Goal: Transaction & Acquisition: Book appointment/travel/reservation

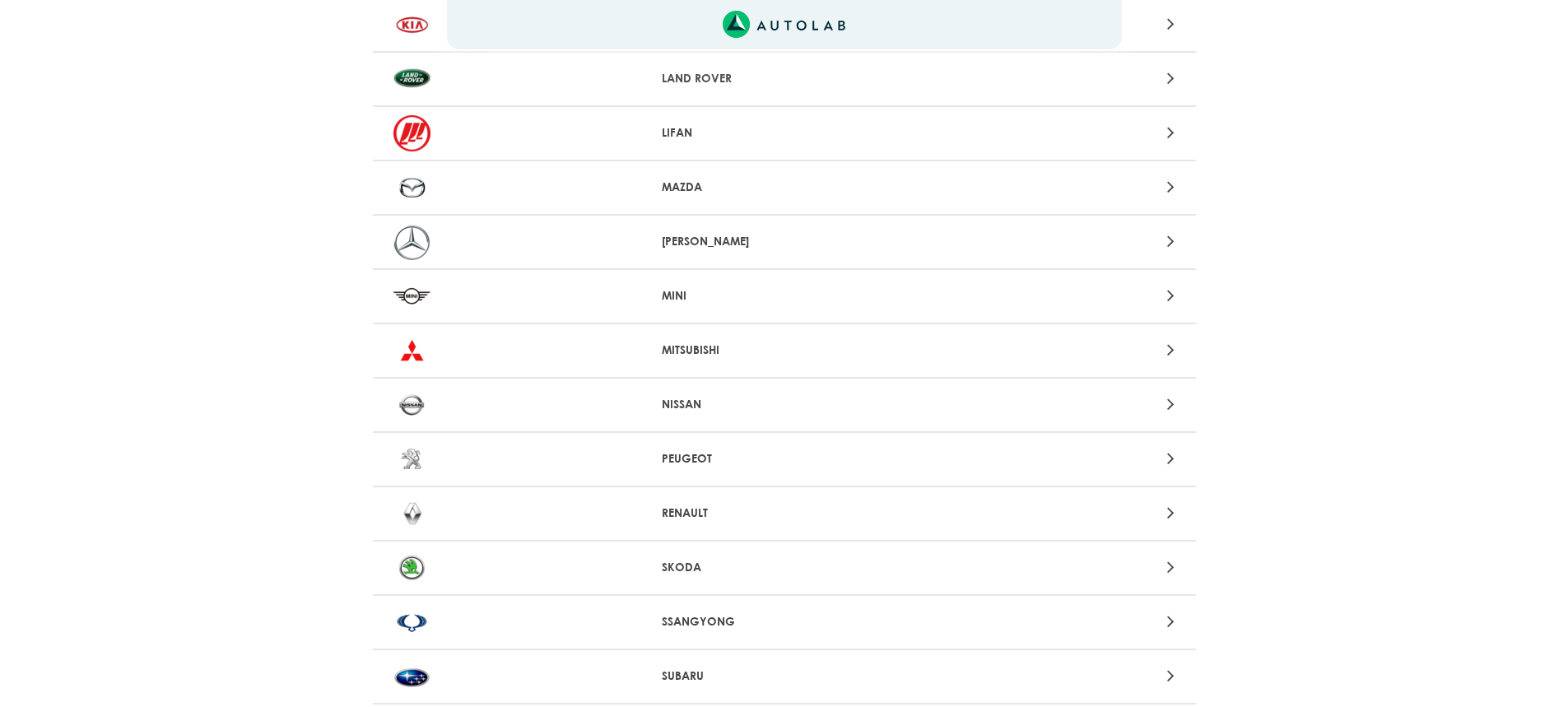
scroll to position [1234, 0]
click at [1168, 403] on icon at bounding box center [1171, 402] width 8 height 22
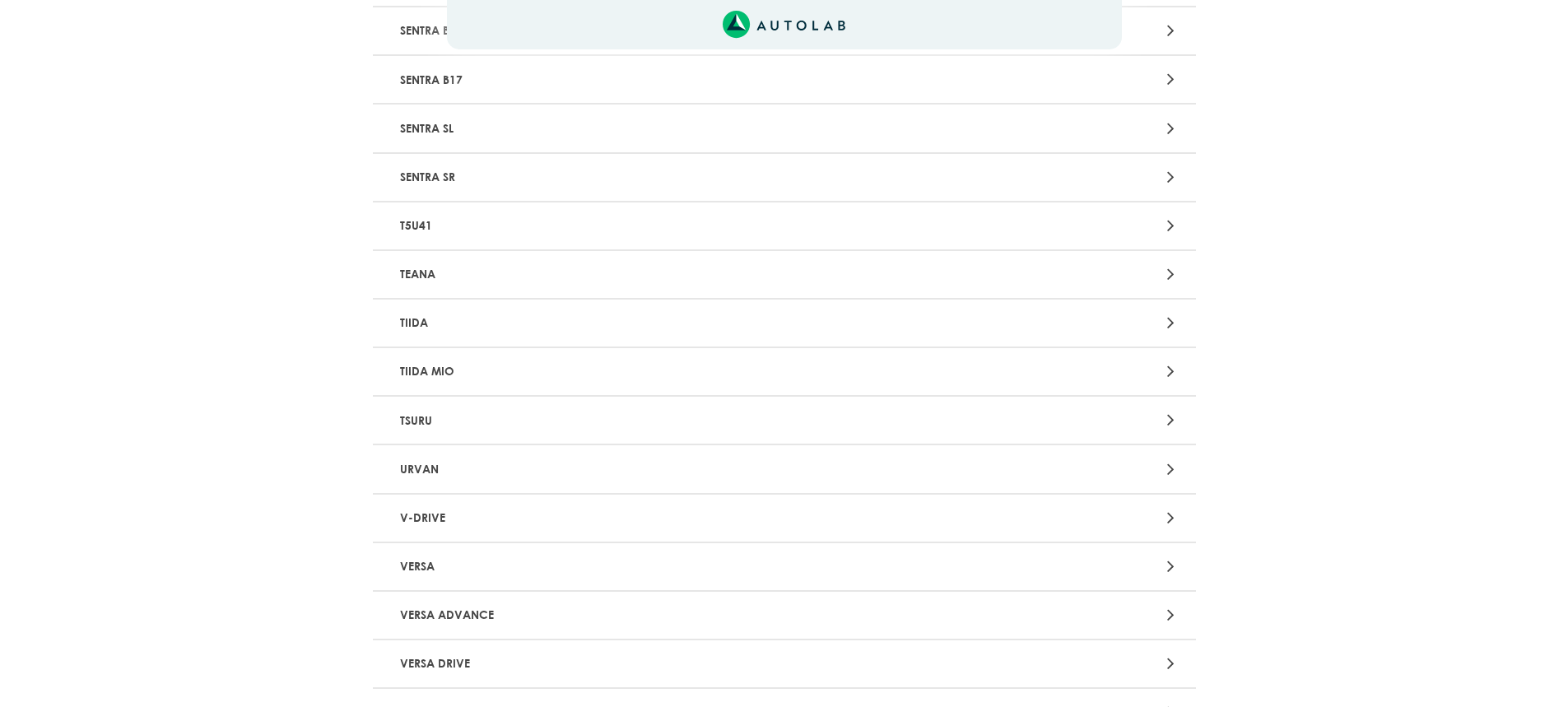
scroll to position [1810, 0]
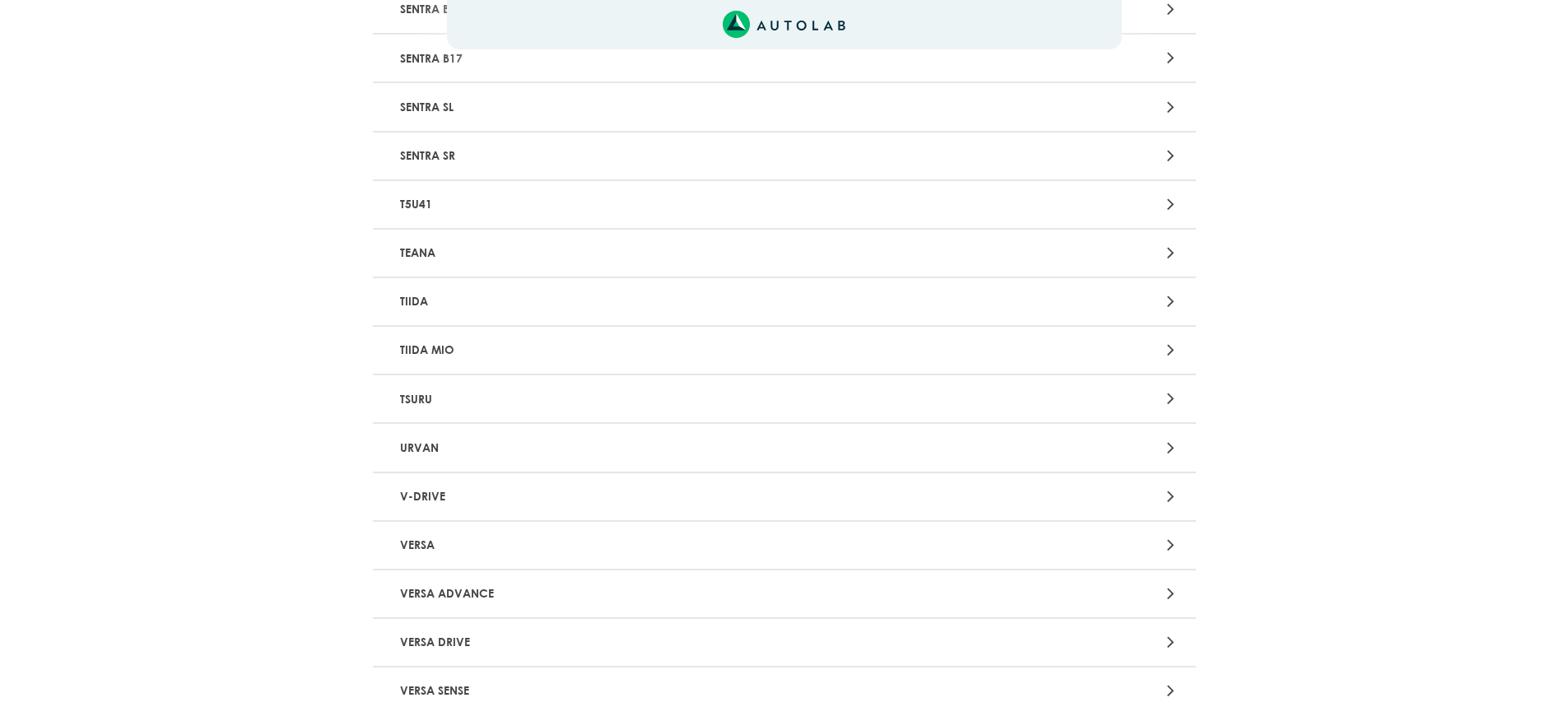
click at [418, 304] on p "TIIDA" at bounding box center [650, 301] width 513 height 30
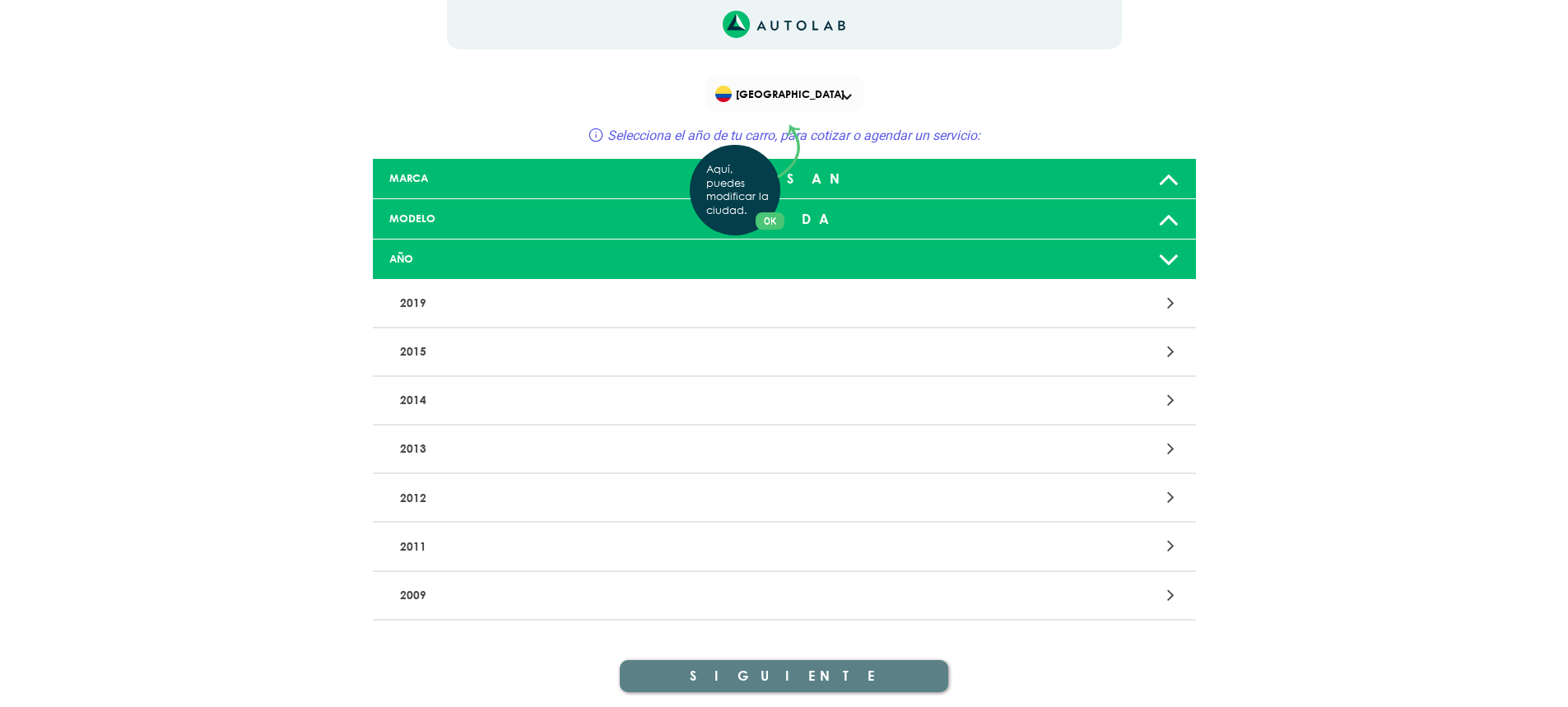
click at [1169, 597] on div "Aquí, puedes modificar la ciudad. OK .aex,.bex{fill:none!important;stroke:#50c4…" at bounding box center [784, 353] width 1568 height 707
click at [1167, 592] on div at bounding box center [1053, 595] width 269 height 22
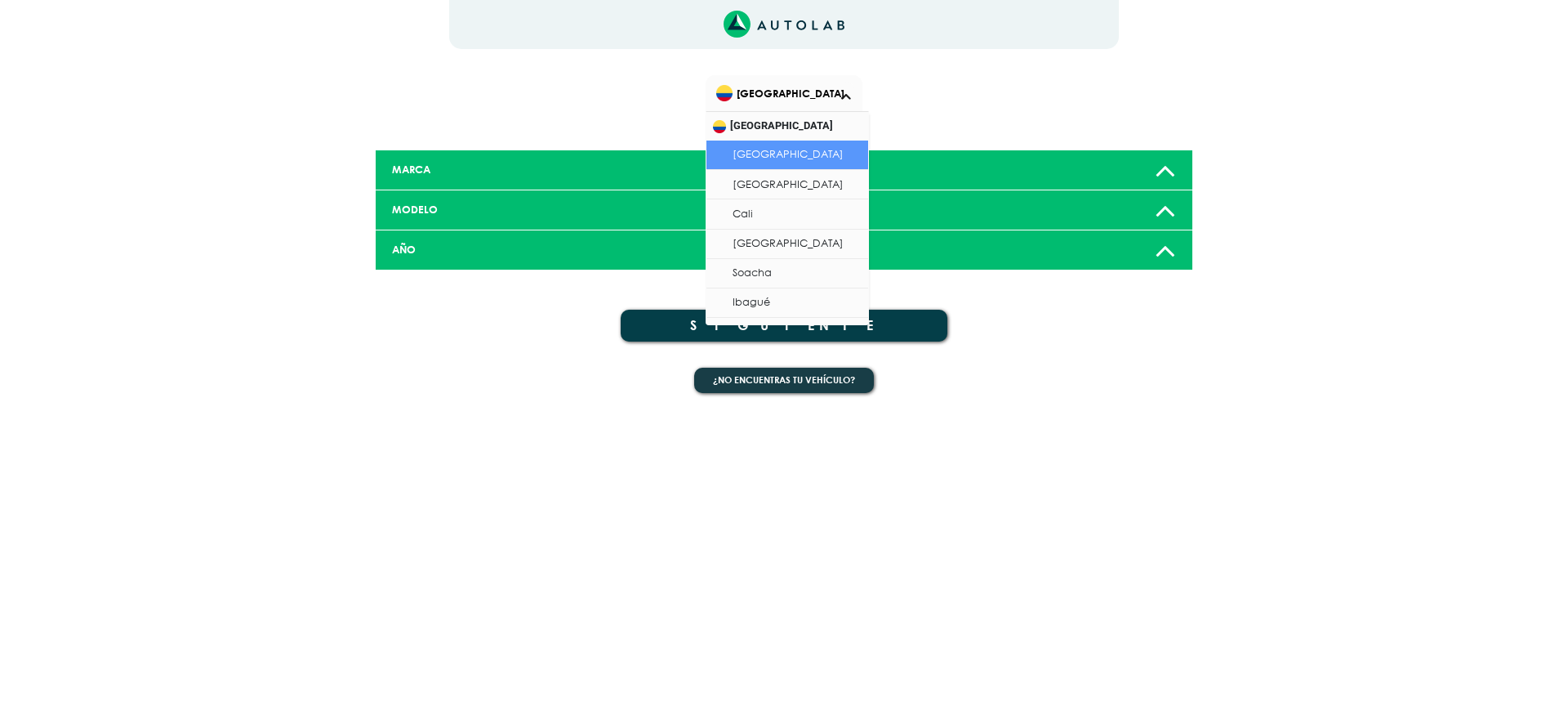
click at [845, 97] on span at bounding box center [846, 97] width 9 height 7
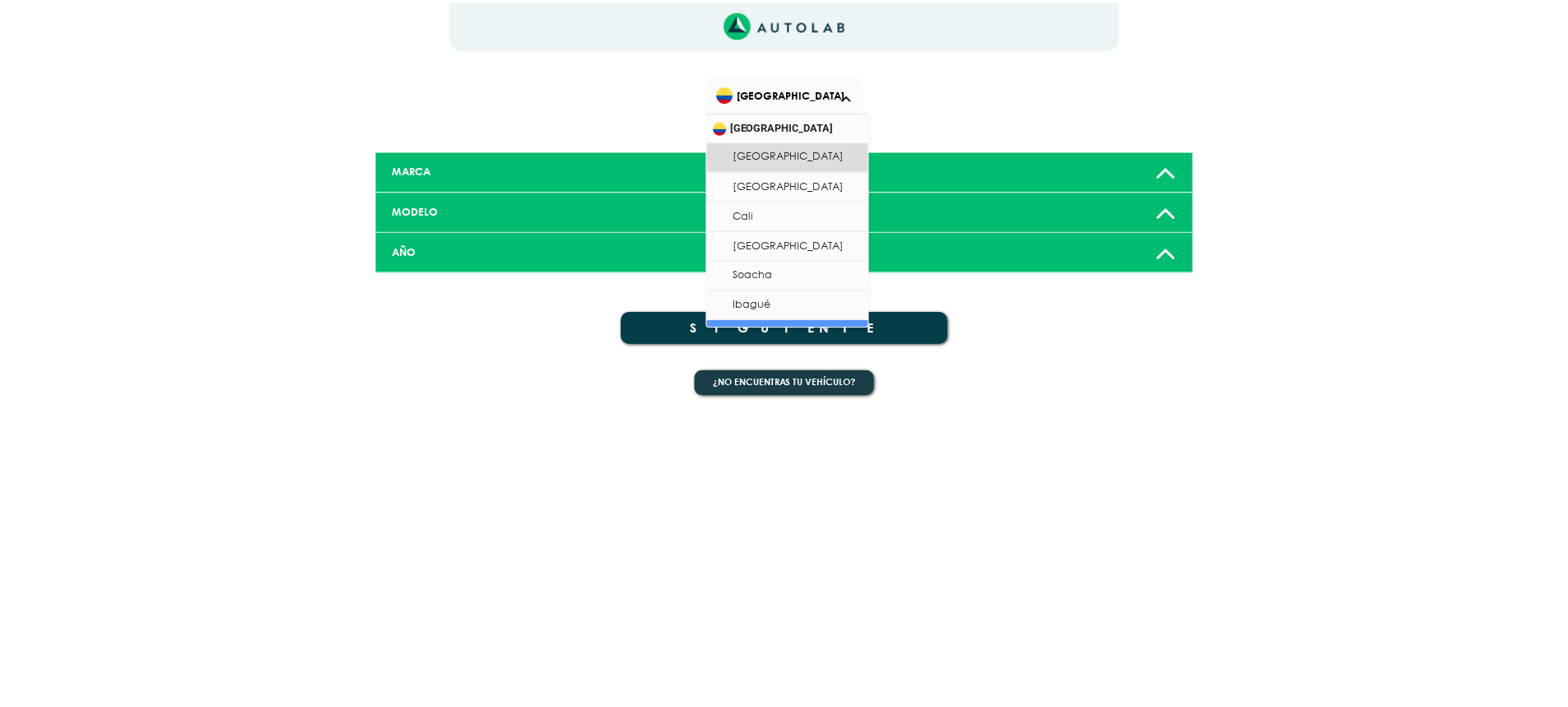
scroll to position [53, 0]
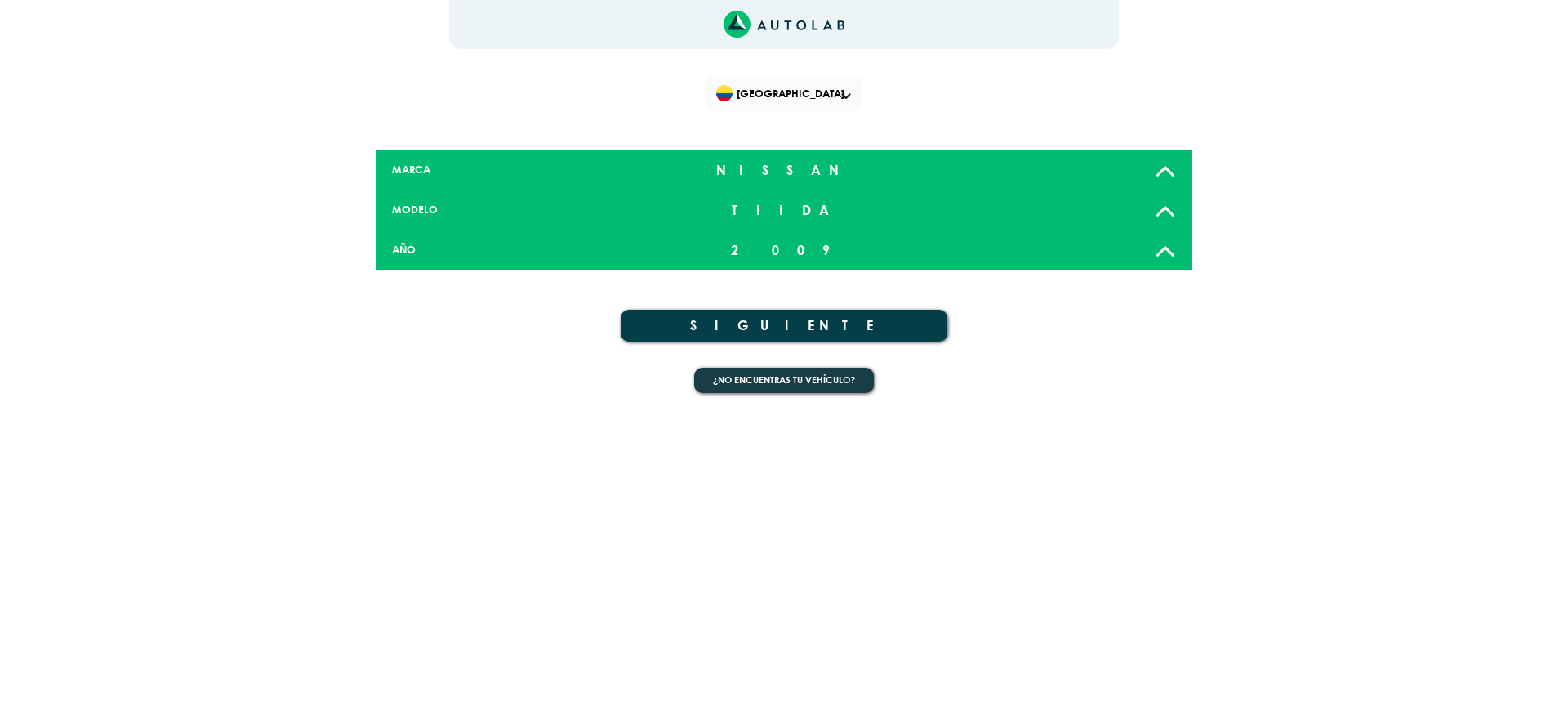
click at [994, 398] on div "¿No encuentras tu vehículo?" at bounding box center [783, 384] width 816 height 58
click at [783, 325] on button "SIGUIENTE" at bounding box center [784, 325] width 327 height 32
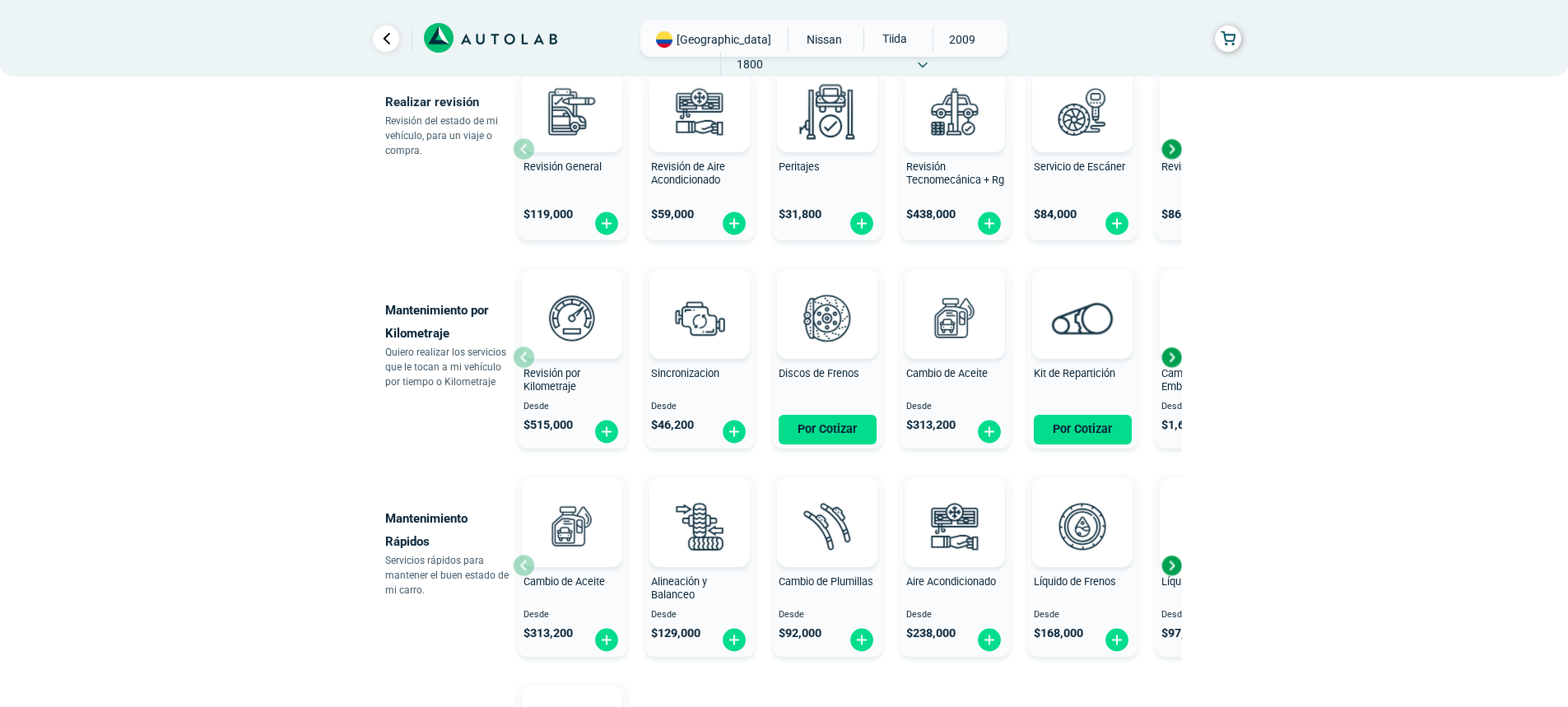
scroll to position [610, 0]
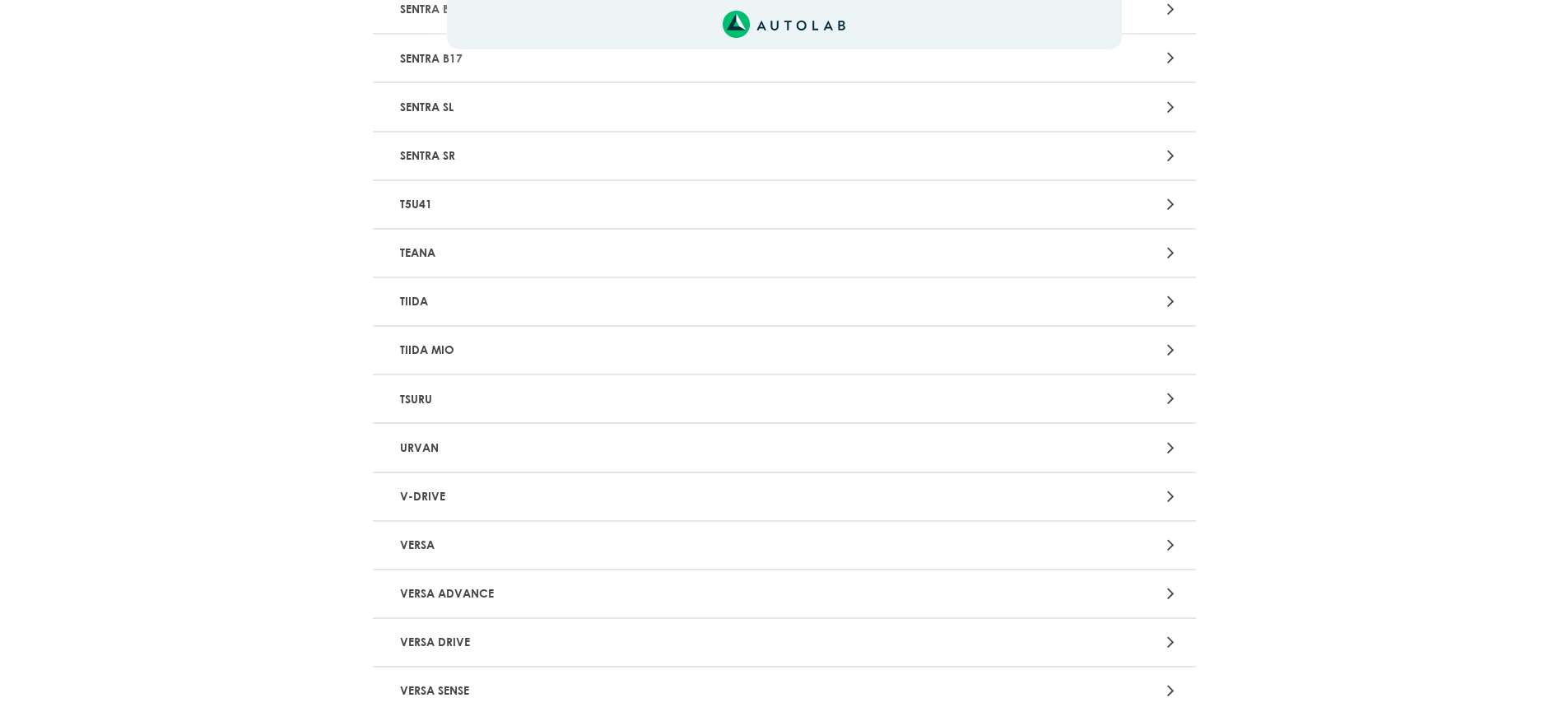
scroll to position [1234, 0]
